Goal: Complete application form: Complete application form

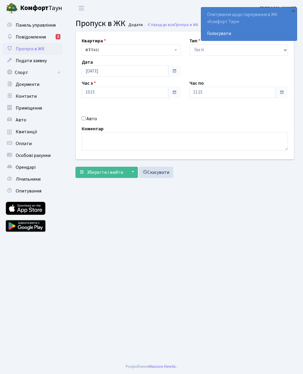
select select "3"
click at [232, 89] on input "11:15" at bounding box center [232, 92] width 87 height 11
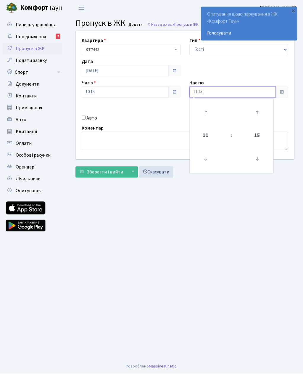
click at [209, 112] on icon at bounding box center [206, 113] width 16 height 16
click at [206, 115] on icon at bounding box center [206, 113] width 16 height 16
click at [208, 114] on icon at bounding box center [206, 113] width 16 height 16
click at [207, 109] on icon at bounding box center [206, 113] width 16 height 16
click at [204, 109] on icon at bounding box center [206, 113] width 16 height 16
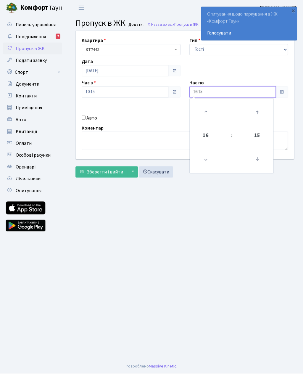
click at [202, 113] on icon at bounding box center [206, 113] width 16 height 16
click at [208, 113] on icon at bounding box center [206, 113] width 16 height 16
click at [207, 109] on icon at bounding box center [206, 113] width 16 height 16
click at [208, 112] on icon at bounding box center [206, 113] width 16 height 16
click at [211, 110] on icon at bounding box center [206, 113] width 16 height 16
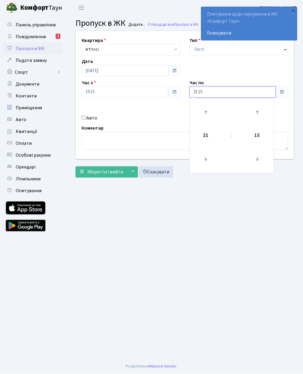
click at [212, 113] on icon at bounding box center [206, 113] width 16 height 16
click at [209, 112] on icon at bounding box center [206, 113] width 16 height 16
type input "23:15"
click at [83, 122] on div "Квартира <b>КТ7</b>&nbsp;&nbsp;&nbsp;442 КТ7 442 Тип - Доставка Таксі Гості Сер…" at bounding box center [184, 95] width 227 height 128
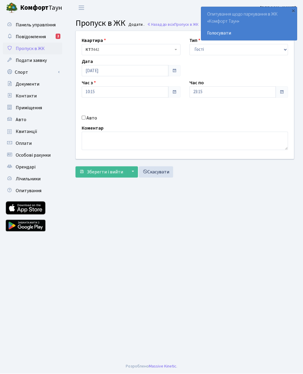
scroll to position [0, 0]
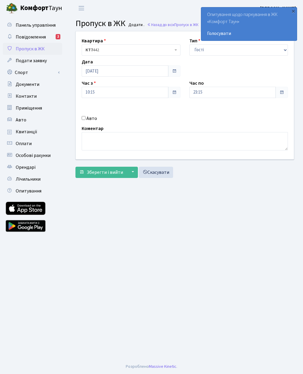
click at [87, 116] on label "Авто" at bounding box center [91, 118] width 11 height 7
click at [85, 116] on input "Авто" at bounding box center [84, 118] width 4 height 4
checkbox input "true"
click at [223, 114] on input "text" at bounding box center [238, 113] width 99 height 11
paste input "DI2935АС"
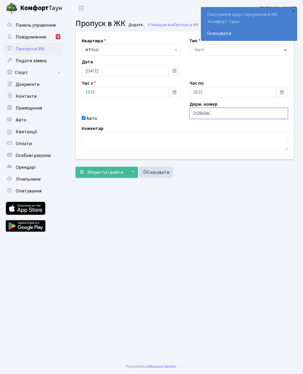
type input "DI2935АС"
click at [102, 172] on span "Зберегти і вийти" at bounding box center [105, 172] width 36 height 7
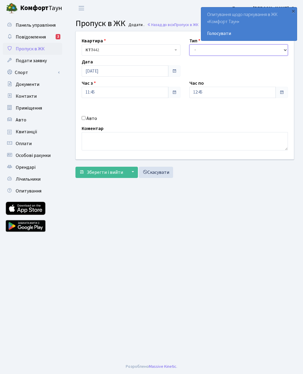
click at [230, 50] on select "- Доставка Таксі Гості Сервіс" at bounding box center [238, 49] width 99 height 11
select select "3"
click at [240, 94] on input "12:45" at bounding box center [232, 92] width 87 height 11
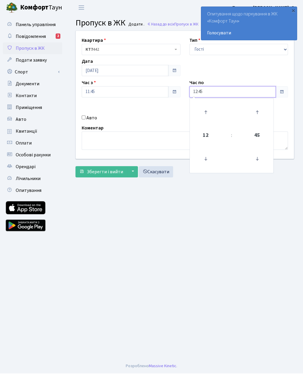
click at [207, 112] on icon at bounding box center [206, 113] width 16 height 16
click at [208, 116] on icon at bounding box center [206, 113] width 16 height 16
click at [206, 114] on icon at bounding box center [206, 113] width 16 height 16
click at [207, 115] on icon at bounding box center [206, 113] width 16 height 16
click at [208, 116] on icon at bounding box center [206, 113] width 16 height 16
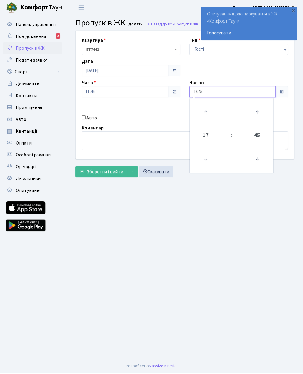
click at [204, 116] on icon at bounding box center [206, 113] width 16 height 16
click at [210, 116] on icon at bounding box center [206, 113] width 16 height 16
click at [210, 117] on icon at bounding box center [206, 113] width 16 height 16
click at [209, 115] on icon at bounding box center [206, 113] width 16 height 16
click at [211, 114] on icon at bounding box center [206, 113] width 16 height 16
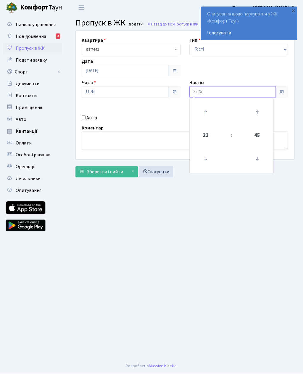
click at [206, 110] on icon at bounding box center [206, 113] width 16 height 16
type input "23:45"
click at [82, 119] on input "Авто" at bounding box center [84, 118] width 4 height 4
checkbox input "true"
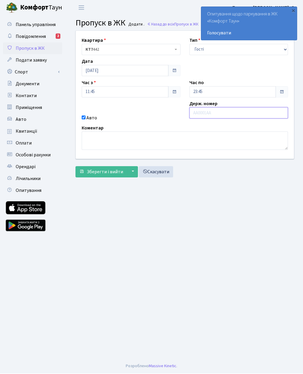
click at [231, 114] on input "text" at bounding box center [238, 113] width 99 height 11
paste input "ка0093ве"
type input "ка0093ве"
click at [118, 169] on span "Зберегти і вийти" at bounding box center [105, 172] width 36 height 7
